Goal: Information Seeking & Learning: Stay updated

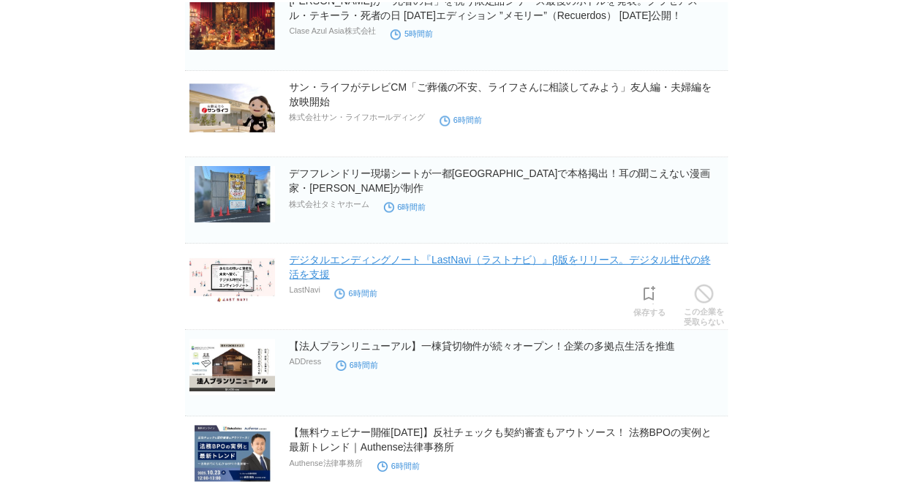
scroll to position [2778, 0]
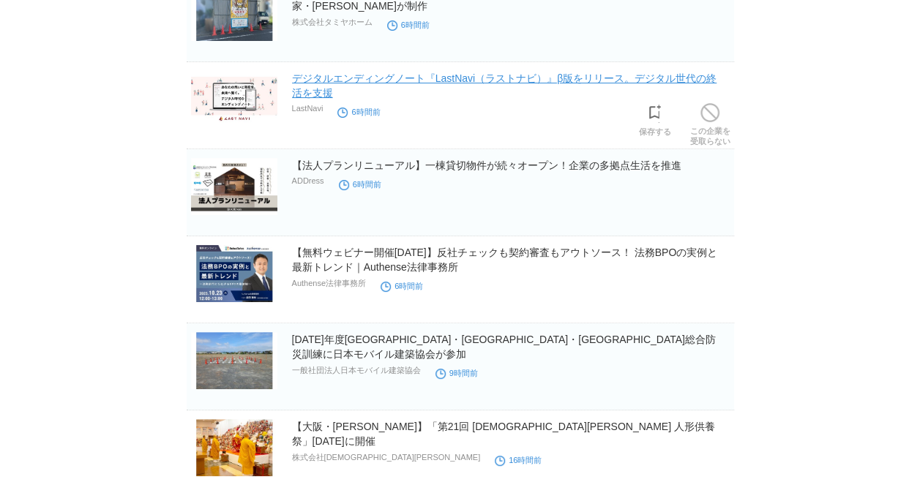
click at [503, 72] on link "デジタルエンディングノート『LastNavi（ラストナビ）』β版をリリース。デジタル世代の終活を支援" at bounding box center [504, 85] width 425 height 26
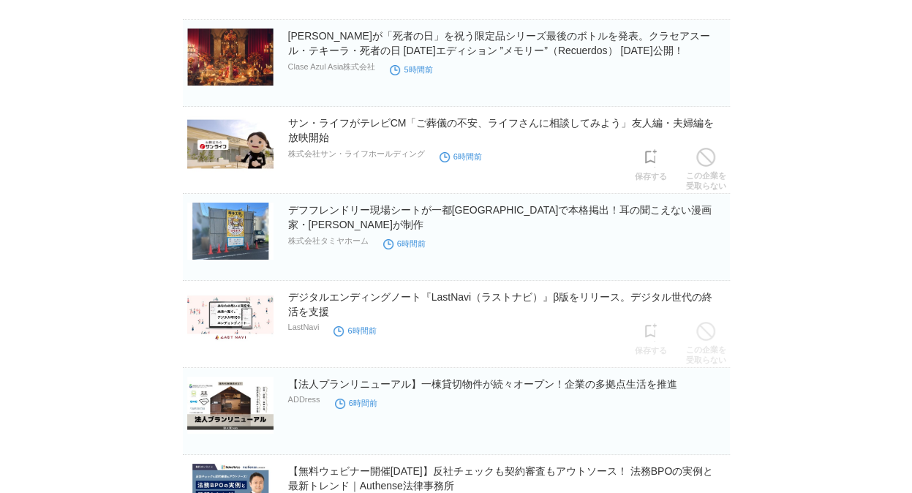
scroll to position [2558, 0]
click at [402, 116] on h2 "サン・ライフがテレビCM「ご葬儀の不安、ライフさんに相談してみよう」友人編・夫婦編を放映開始" at bounding box center [507, 130] width 439 height 29
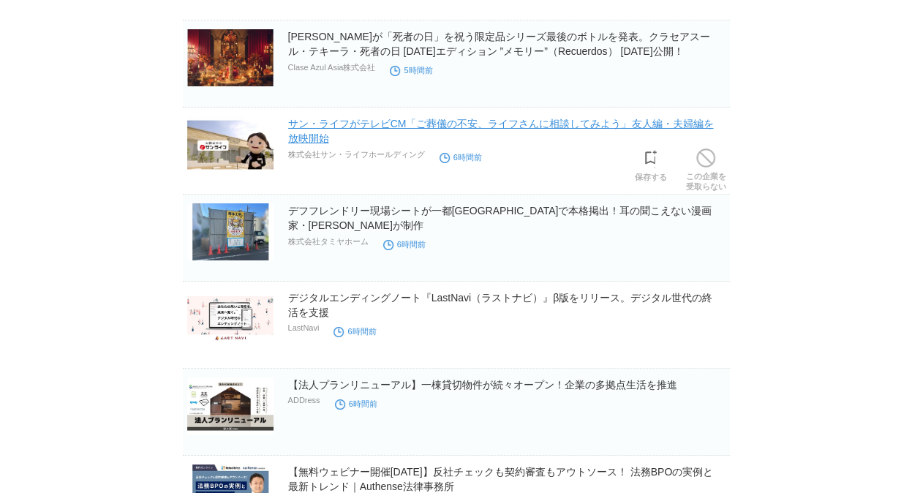
click at [414, 118] on link "サン・ライフがテレビCM「ご葬儀の不安、ライフさんに相談してみよう」友人編・夫婦編を放映開始" at bounding box center [501, 131] width 426 height 26
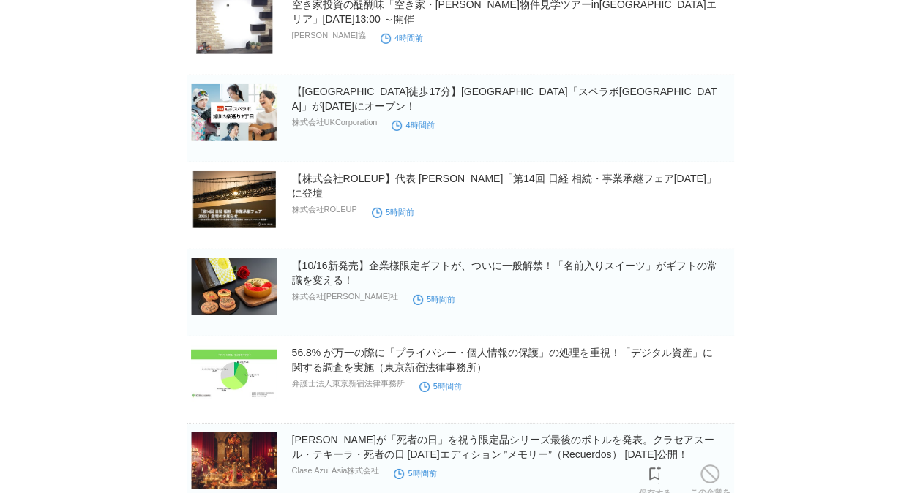
scroll to position [2119, 0]
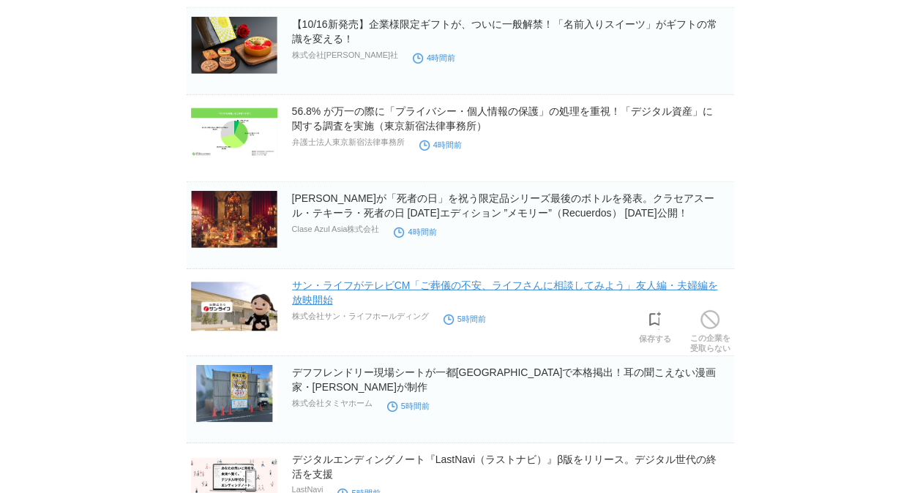
click at [430, 281] on link "サン・ライフがテレビCM「ご葬儀の不安、ライフさんに相談してみよう」友人編・夫婦編を放映開始" at bounding box center [505, 292] width 426 height 26
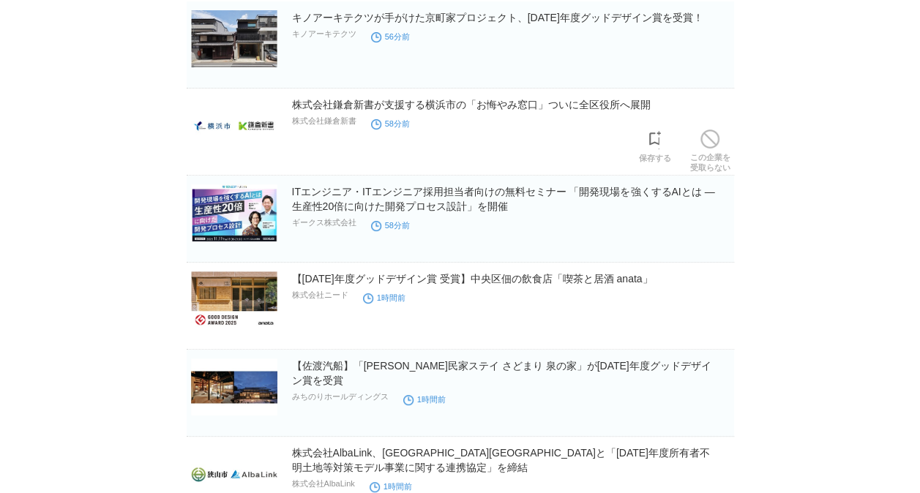
scroll to position [146, 0]
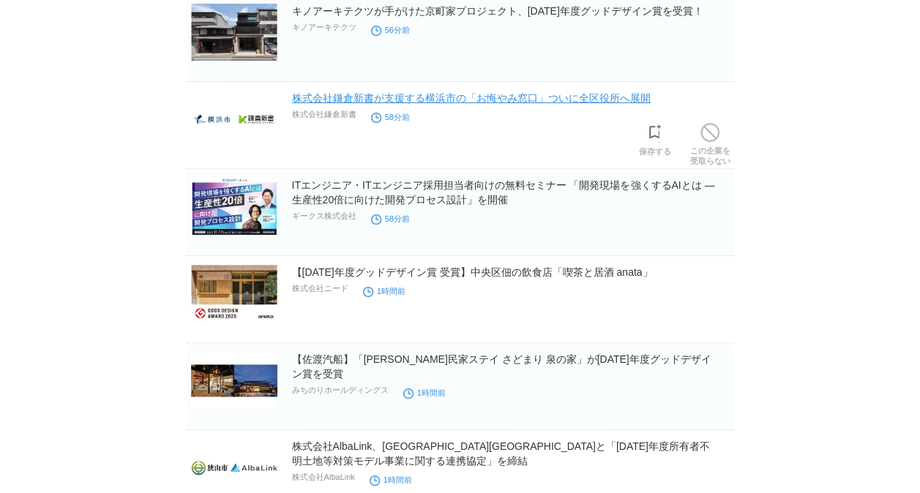
click at [547, 102] on link "株式会社鎌倉新書が支援する横浜市の「お悔やみ窓口」ついに全区役所へ展開" at bounding box center [471, 98] width 358 height 12
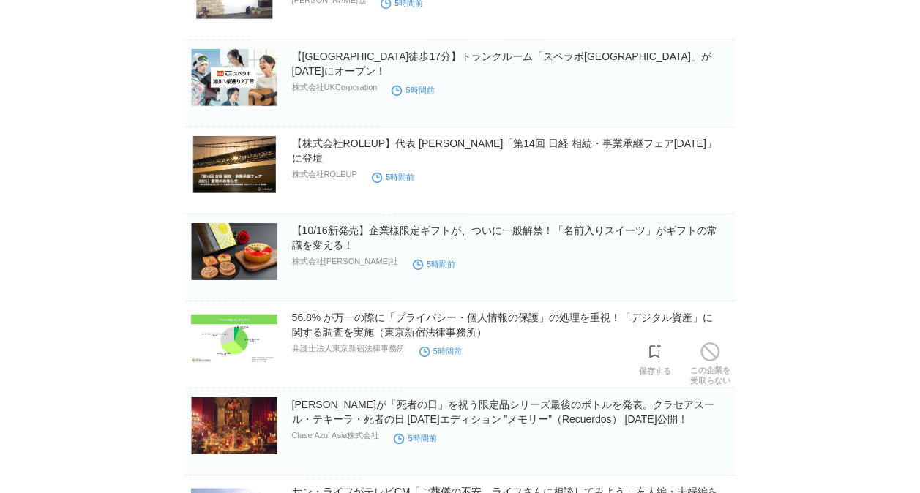
scroll to position [2195, 0]
